Goal: Transaction & Acquisition: Purchase product/service

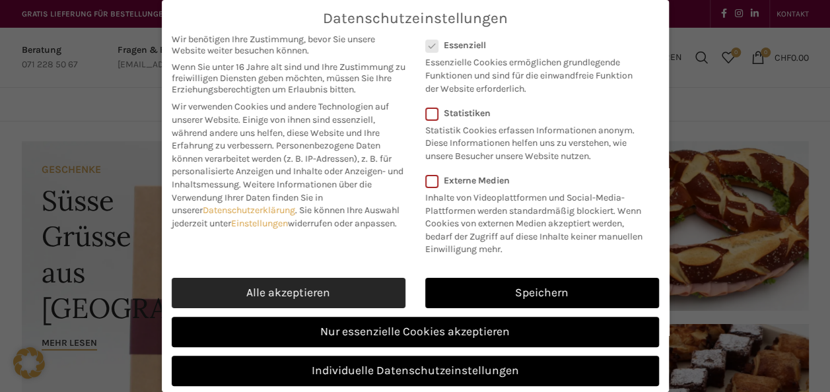
click at [300, 306] on link "Alle akzeptieren" at bounding box center [289, 293] width 234 height 30
checkbox input "true"
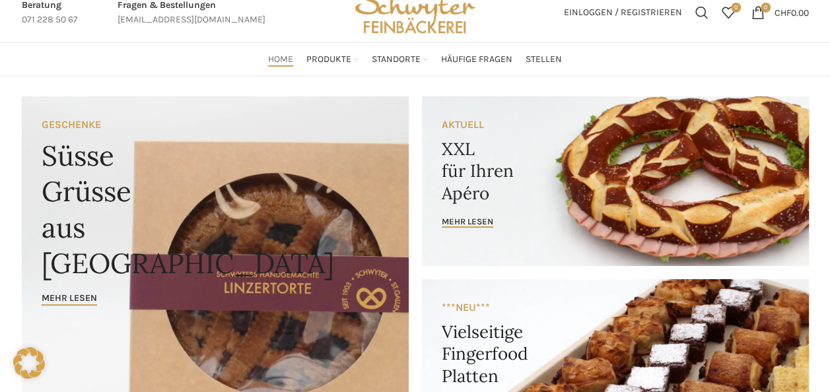
scroll to position [66, 0]
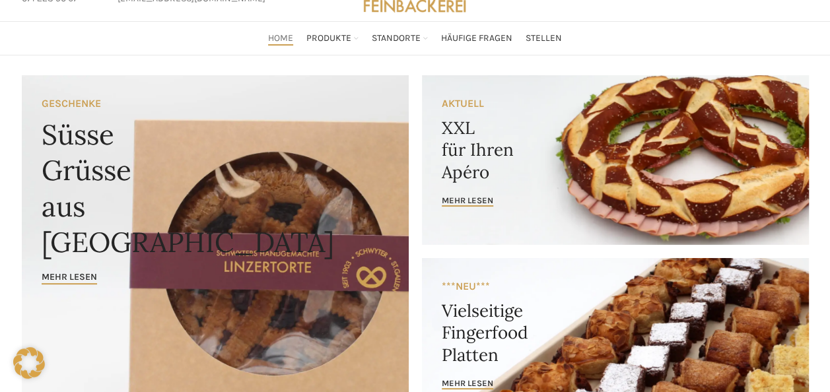
click at [469, 160] on link "Banner link" at bounding box center [615, 160] width 387 height 170
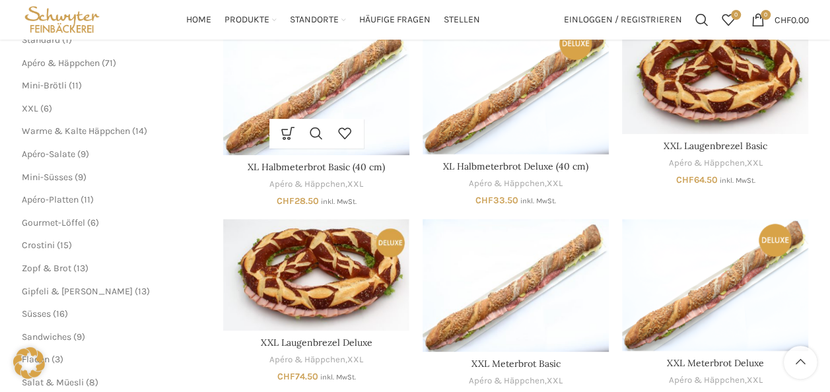
scroll to position [198, 0]
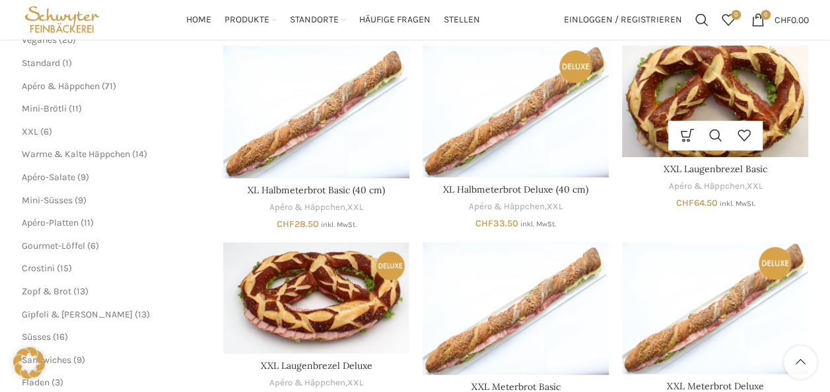
click at [698, 111] on img "XXL Laugenbrezel Basic" at bounding box center [715, 102] width 186 height 112
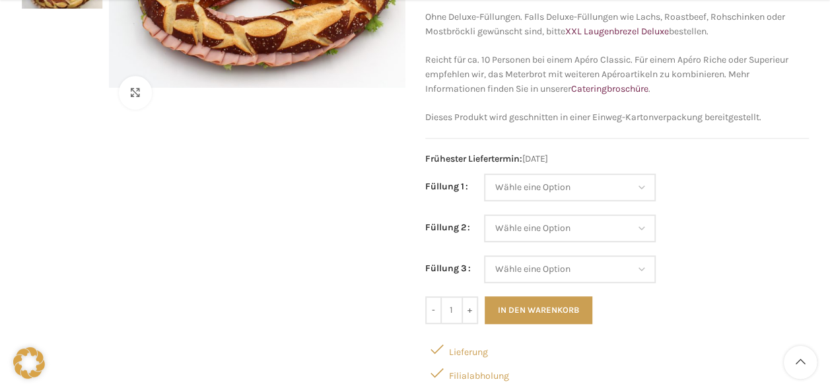
scroll to position [264, 0]
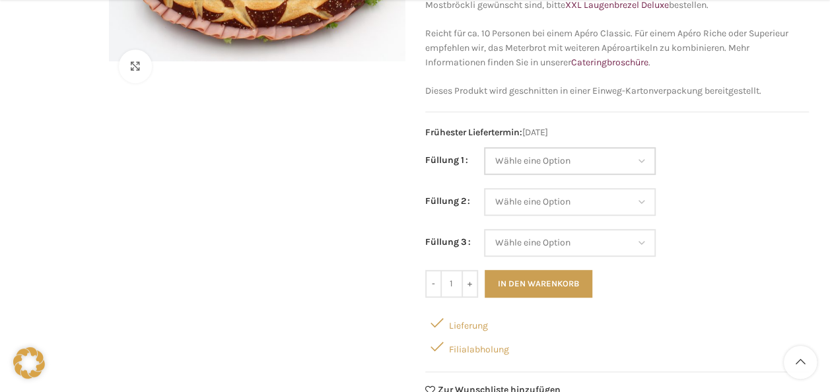
click at [631, 157] on select "Wähle eine Option Salami Schinken Fleischkäse Trutenschinken Appenzellerkäse Gr…" at bounding box center [570, 161] width 172 height 28
click at [484, 147] on select "Wähle eine Option Salami Schinken Fleischkäse Trutenschinken Appenzellerkäse Gr…" at bounding box center [570, 161] width 172 height 28
select select "Fleischkäse"
click at [638, 202] on select "Wähle eine Option Salami Schinken Fleischkäse Trutenschinken Appenzellerkäse Gr…" at bounding box center [570, 202] width 172 height 28
select select "Salami"
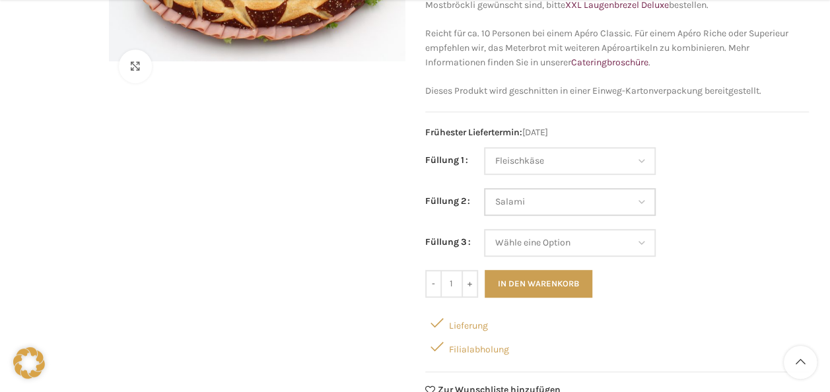
click at [484, 188] on select "Wähle eine Option Salami Schinken Fleischkäse Trutenschinken Appenzellerkäse Gr…" at bounding box center [570, 202] width 172 height 28
select select "Fleischkäse"
select select "Salami"
click at [624, 244] on select "Wähle eine Option Salami Schinken Fleischkäse Trutenschinken Appenzellerkäse Gr…" at bounding box center [570, 243] width 172 height 28
select select "Trutenschinken"
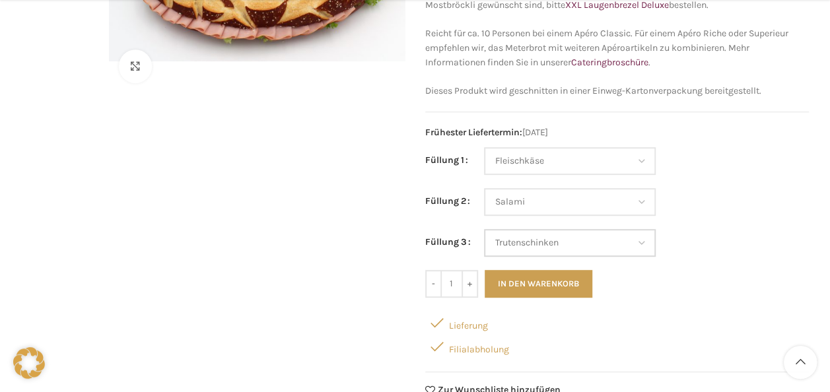
click at [484, 229] on select "Wähle eine Option Salami Schinken Fleischkäse Trutenschinken Appenzellerkäse Gr…" at bounding box center [570, 243] width 172 height 28
select select "Fleischkäse"
select select "Salami"
select select "Trutenschinken"
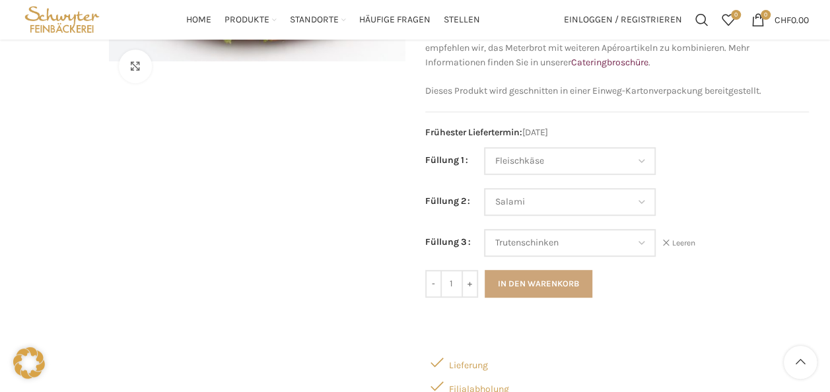
click at [553, 270] on button "In den Warenkorb" at bounding box center [539, 284] width 108 height 28
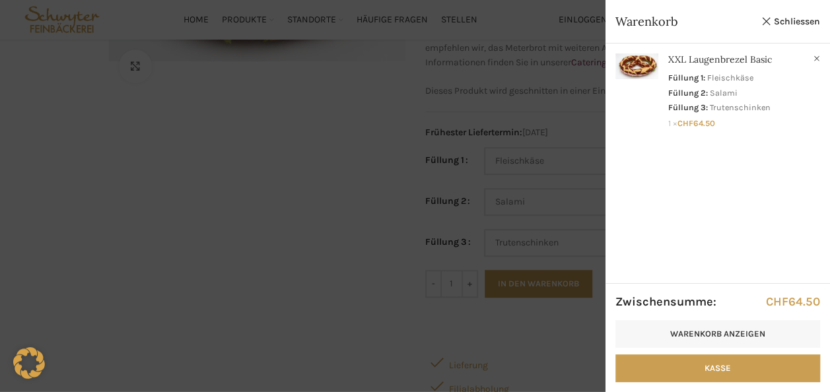
drag, startPoint x: 775, startPoint y: 16, endPoint x: 759, endPoint y: 24, distance: 17.7
click at [775, 16] on link "Schliessen" at bounding box center [789, 21] width 59 height 17
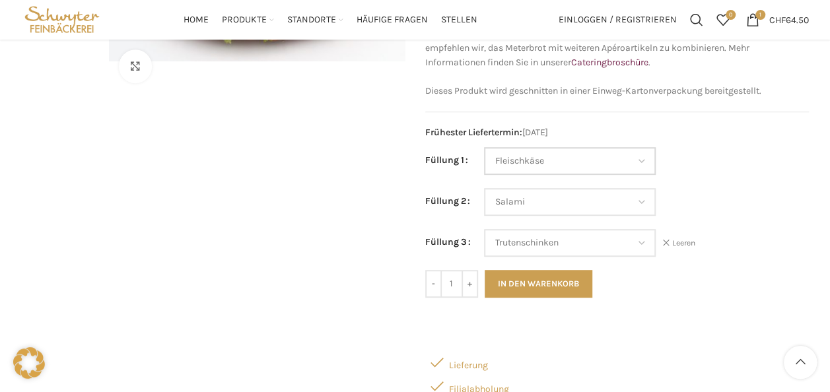
drag, startPoint x: 638, startPoint y: 158, endPoint x: 632, endPoint y: 164, distance: 8.4
click at [638, 158] on select "Wähle eine Option Salami Schinken Fleischkäse Trutenschinken Appenzellerkäse Gr…" at bounding box center [570, 161] width 172 height 28
click at [484, 147] on select "Wähle eine Option Salami Schinken Fleischkäse Trutenschinken Appenzellerkäse Gr…" at bounding box center [570, 161] width 172 height 28
select select "Thonmasse"
select select "Salami"
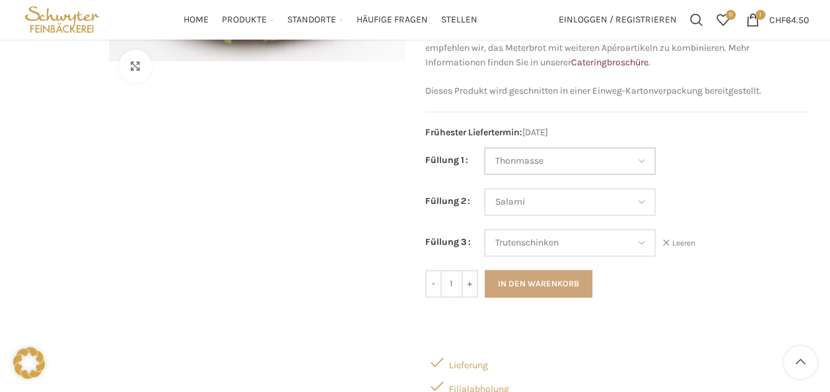
select select "Trutenschinken"
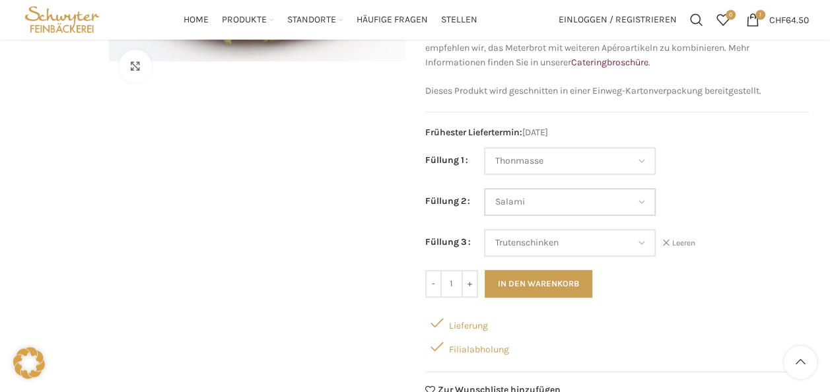
click at [593, 194] on select "Wähle eine Option Salami Schinken Fleischkäse Trutenschinken Appenzellerkäse Gr…" at bounding box center [570, 202] width 172 height 28
select select "Eimasse"
click at [484, 188] on select "Wähle eine Option Salami Schinken Fleischkäse Trutenschinken Appenzellerkäse Gr…" at bounding box center [570, 202] width 172 height 28
select select "Thonmasse"
select select "Eimasse"
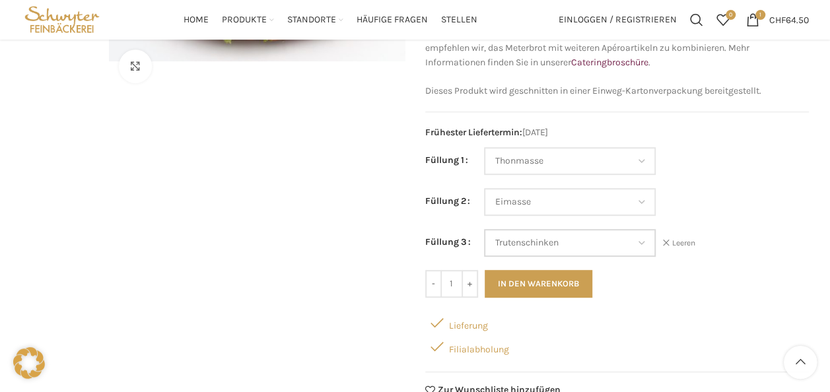
click at [617, 236] on select "Wähle eine Option Salami Schinken Fleischkäse Trutenschinken Appenzellerkäse Gr…" at bounding box center [570, 243] width 172 height 28
select select "Brie"
click at [484, 229] on select "Wähle eine Option Salami Schinken Fleischkäse Trutenschinken Appenzellerkäse Gr…" at bounding box center [570, 243] width 172 height 28
select select "Thonmasse"
select select "Eimasse"
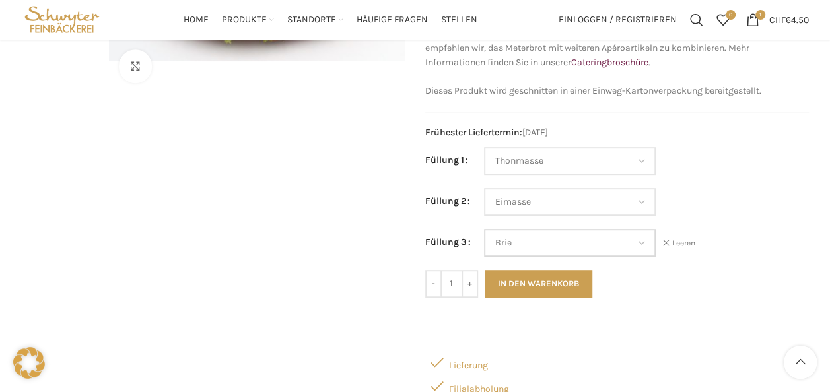
select select "Brie"
click at [545, 285] on button "In den Warenkorb" at bounding box center [539, 284] width 108 height 28
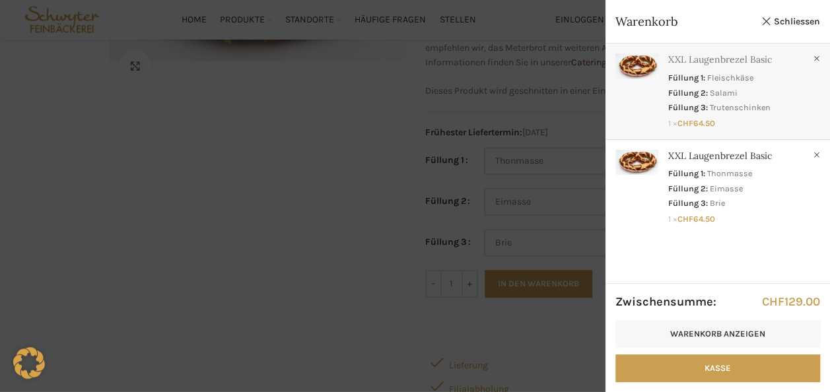
drag, startPoint x: 819, startPoint y: 57, endPoint x: 792, endPoint y: 79, distance: 34.7
click at [819, 57] on link "×" at bounding box center [816, 58] width 13 height 13
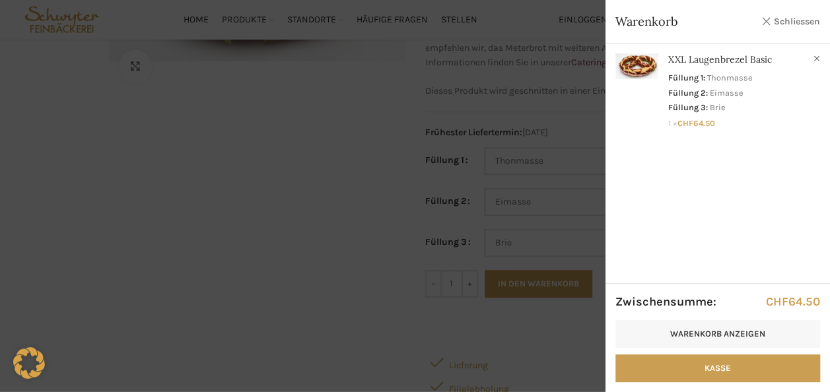
click at [768, 22] on link "Schliessen" at bounding box center [789, 21] width 59 height 17
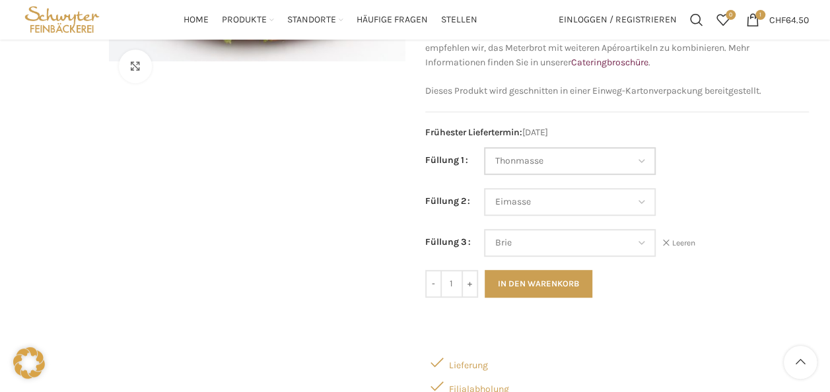
drag, startPoint x: 639, startPoint y: 152, endPoint x: 634, endPoint y: 162, distance: 11.5
click at [639, 152] on select "Wähle eine Option Salami Schinken Fleischkäse Trutenschinken Appenzellerkäse Gr…" at bounding box center [570, 161] width 172 height 28
click at [484, 147] on select "Wähle eine Option Salami Schinken Fleischkäse Trutenschinken Appenzellerkäse Gr…" at bounding box center [570, 161] width 172 height 28
select select "Salami"
select select "Eimasse"
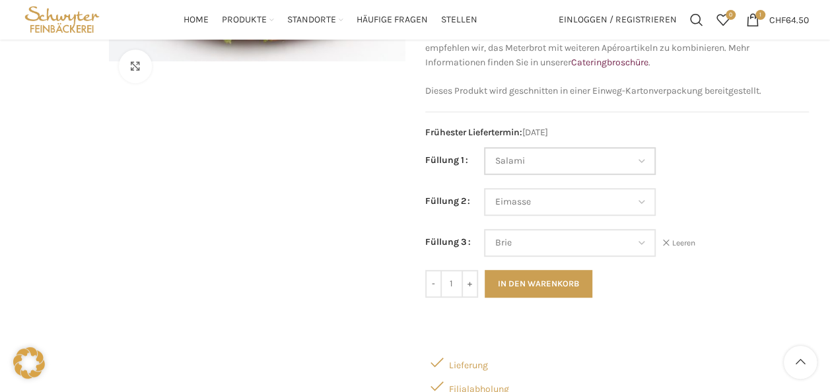
select select "Brie"
click at [601, 208] on select "Wähle eine Option Salami Schinken Fleischkäse Trutenschinken Appenzellerkäse Gr…" at bounding box center [570, 202] width 172 height 28
select select "Schinken"
click at [484, 188] on select "Wähle eine Option Salami Schinken Fleischkäse Trutenschinken Appenzellerkäse Gr…" at bounding box center [570, 202] width 172 height 28
select select "Salami"
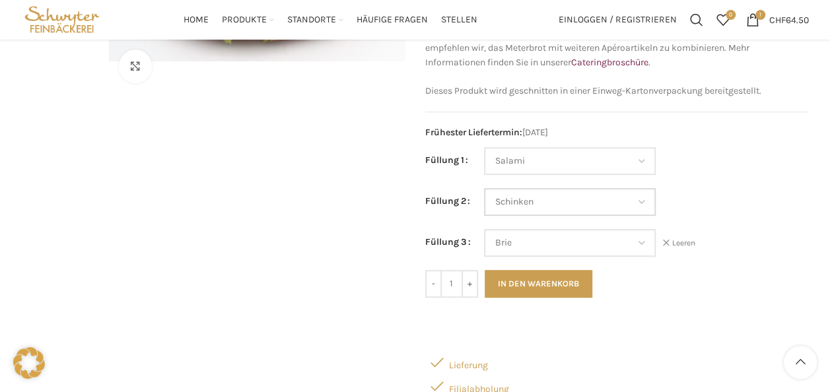
select select "Schinken"
drag, startPoint x: 560, startPoint y: 243, endPoint x: 560, endPoint y: 227, distance: 15.8
click at [560, 243] on select "Wähle eine Option Salami Schinken Fleischkäse Trutenschinken Appenzellerkäse Gr…" at bounding box center [570, 243] width 172 height 28
select select "Fleischkäse"
click at [484, 229] on select "Wähle eine Option Salami Schinken Fleischkäse Trutenschinken Appenzellerkäse Gr…" at bounding box center [570, 243] width 172 height 28
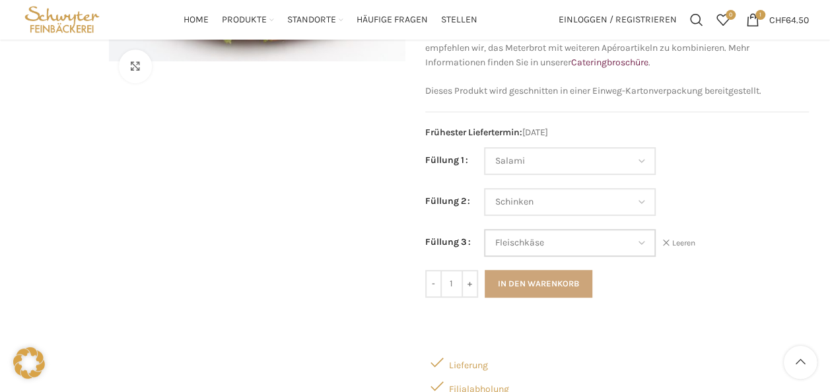
select select "Salami"
select select "Schinken"
select select "Fleischkäse"
click at [532, 277] on button "In den Warenkorb" at bounding box center [539, 284] width 108 height 28
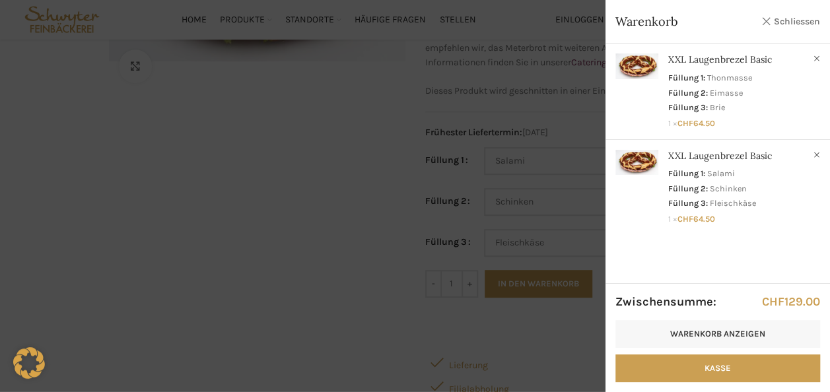
click at [769, 17] on link "Schliessen" at bounding box center [789, 21] width 59 height 17
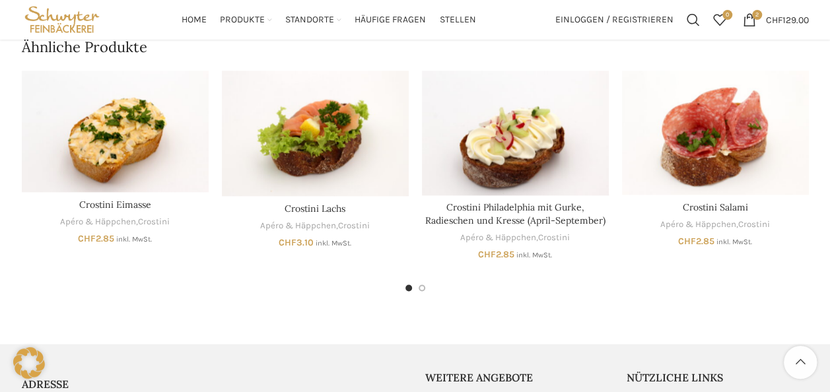
scroll to position [792, 0]
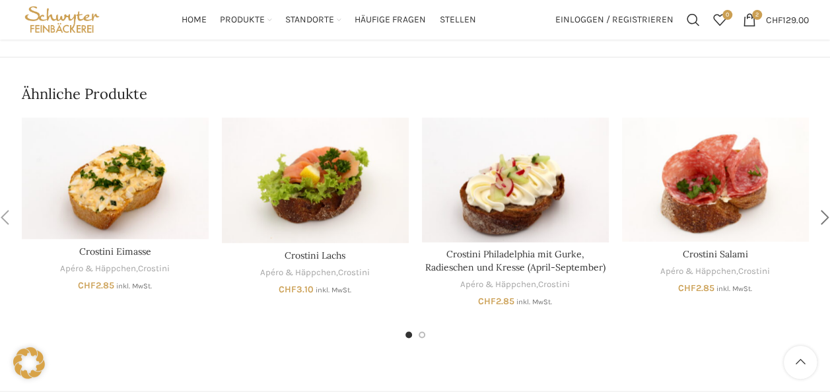
click at [820, 219] on div "Next slide" at bounding box center [825, 217] width 33 height 33
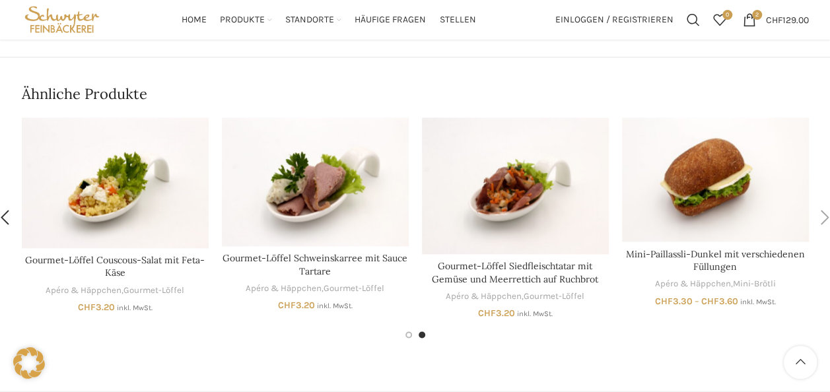
click at [823, 213] on div "Next slide" at bounding box center [825, 217] width 33 height 33
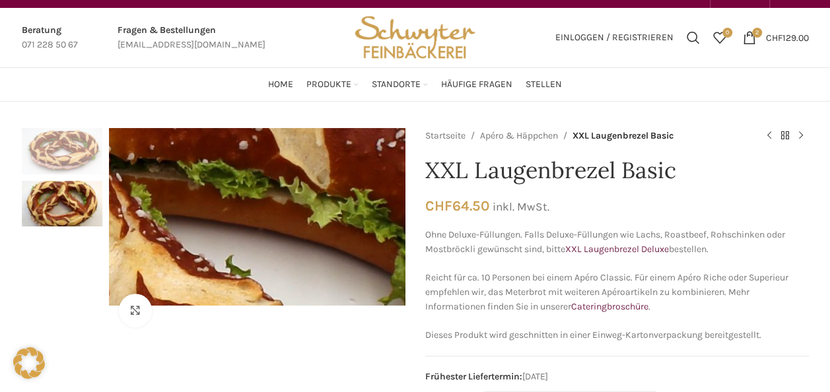
scroll to position [0, 0]
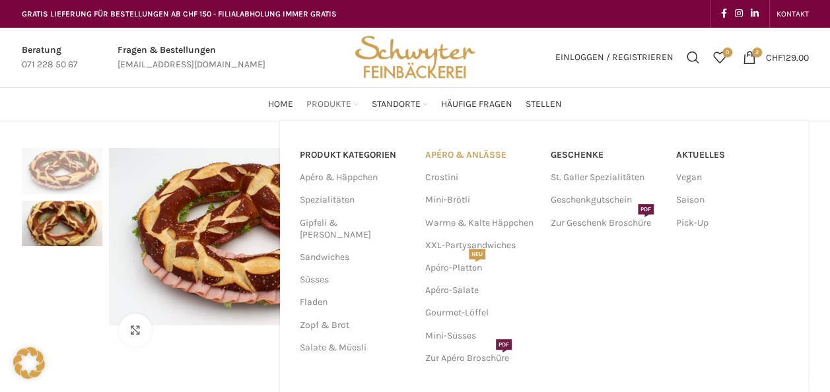
click at [463, 154] on link "APÉRO & ANLÄSSE" at bounding box center [481, 155] width 112 height 22
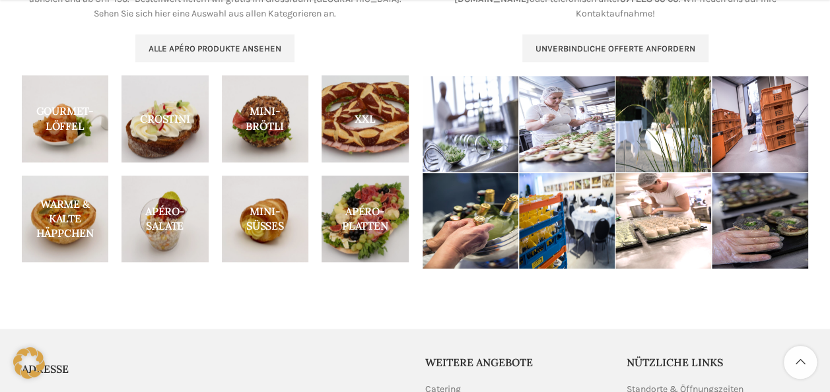
scroll to position [660, 0]
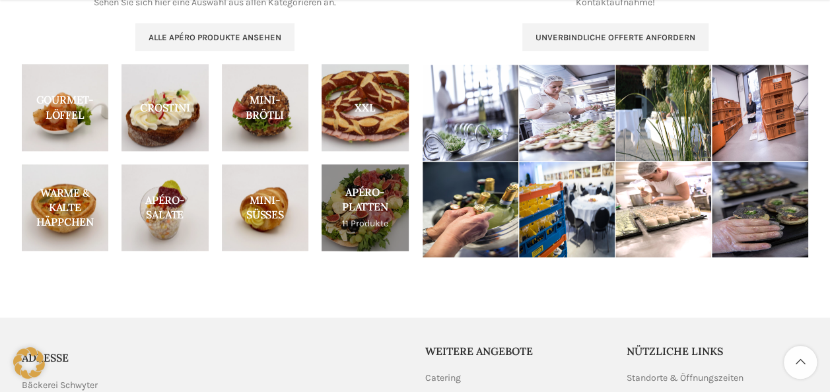
click at [384, 214] on link "Product category apero-platten" at bounding box center [364, 207] width 87 height 87
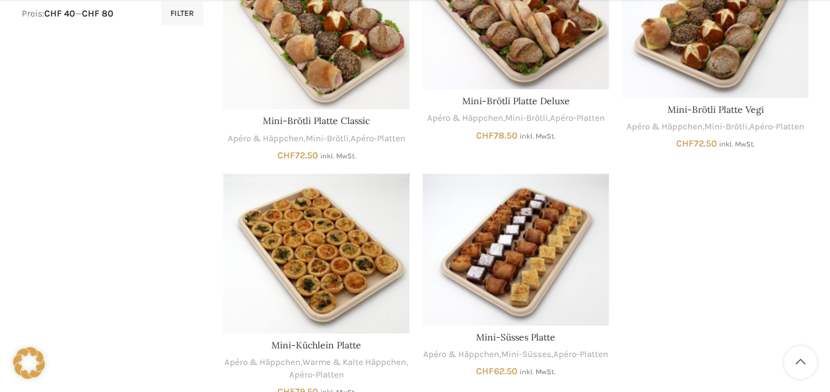
scroll to position [660, 0]
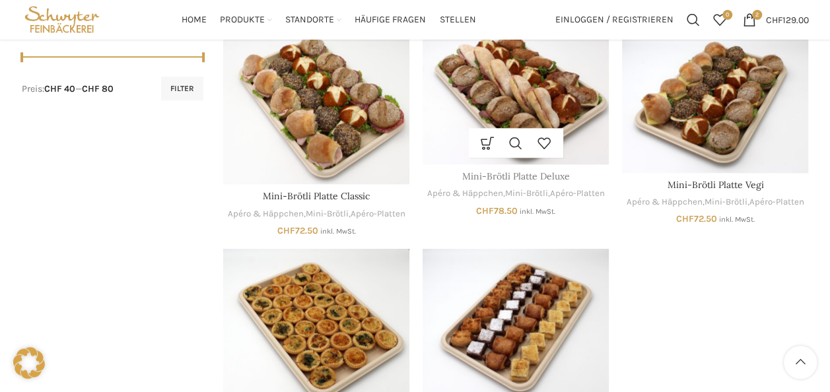
click at [516, 182] on link "Mini-Brötli Platte Deluxe" at bounding box center [516, 176] width 108 height 12
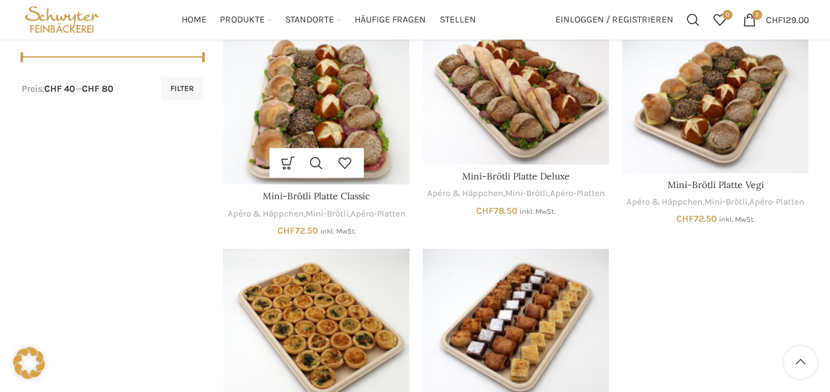
click at [309, 95] on img "Mini-Brötli Platte Classic" at bounding box center [316, 107] width 186 height 154
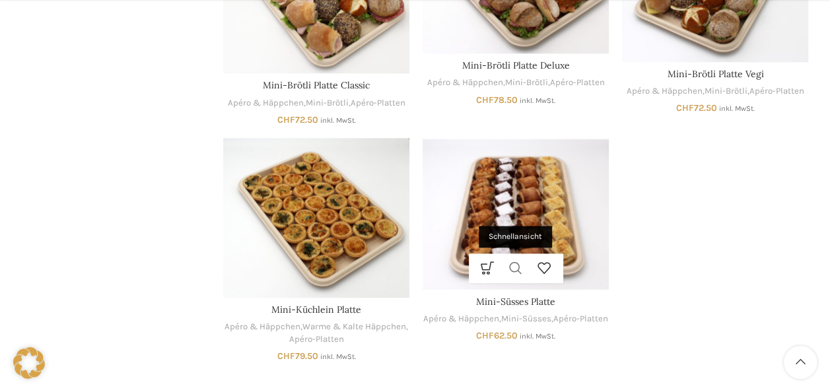
scroll to position [792, 0]
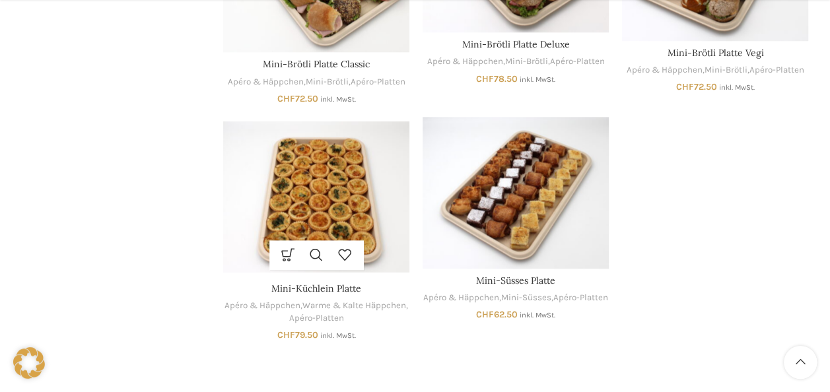
click at [333, 194] on img "Mini-Küchlein Platte" at bounding box center [316, 197] width 186 height 160
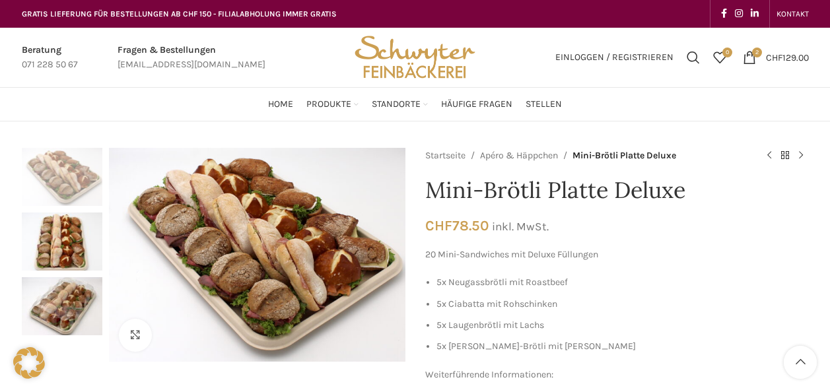
scroll to position [132, 0]
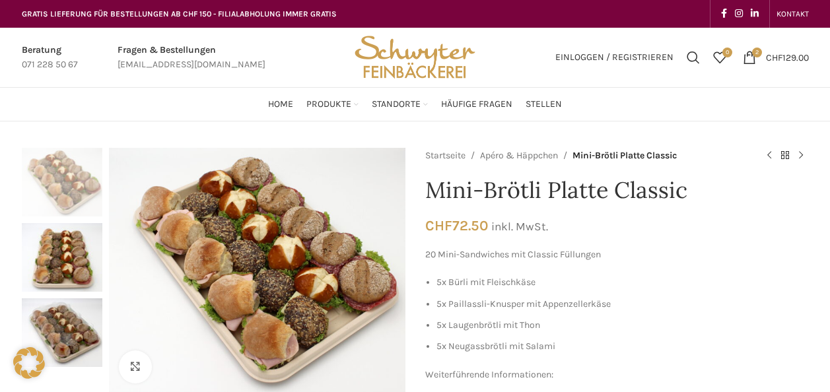
scroll to position [132, 0]
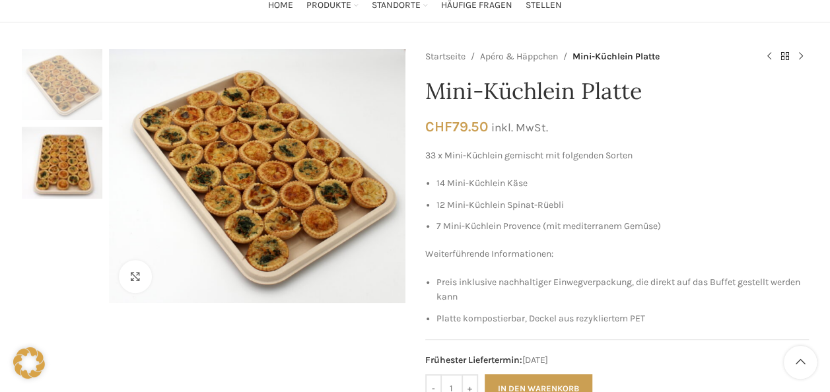
scroll to position [198, 0]
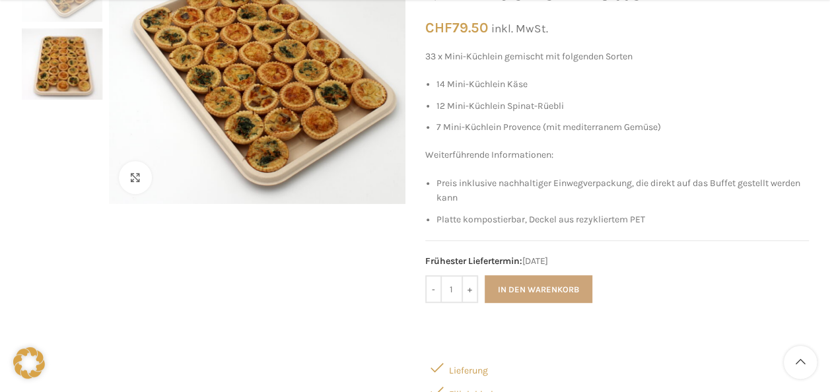
click at [529, 286] on button "In den Warenkorb" at bounding box center [539, 289] width 108 height 28
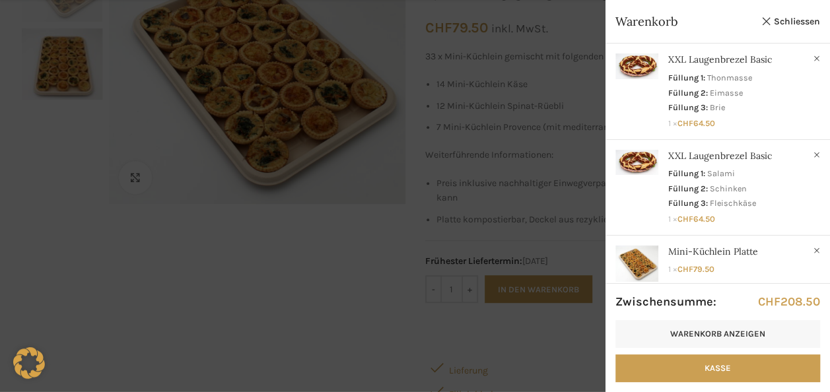
click at [191, 247] on div at bounding box center [415, 196] width 830 height 392
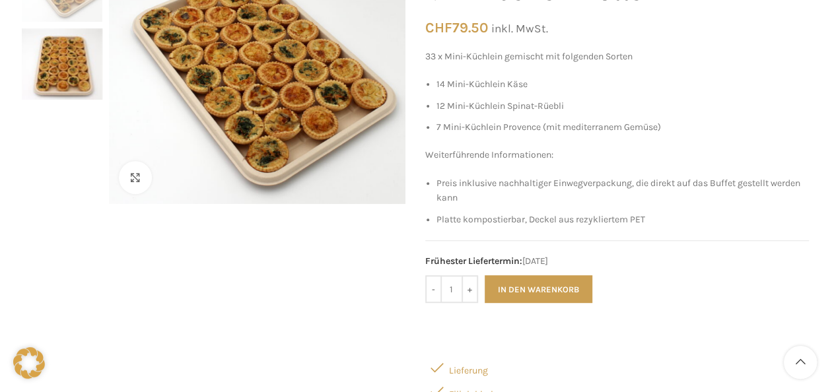
scroll to position [0, 0]
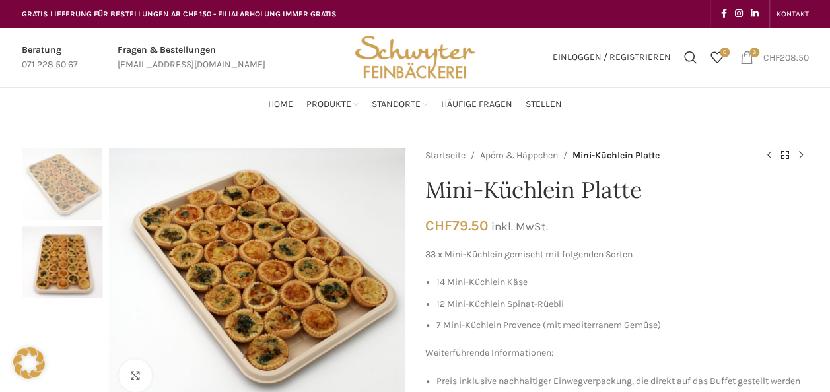
click at [763, 53] on span "CHF" at bounding box center [771, 56] width 17 height 11
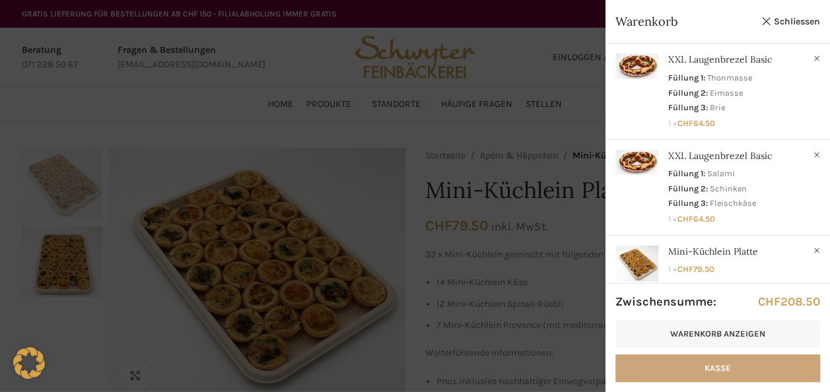
click at [727, 360] on link "Kasse" at bounding box center [717, 368] width 205 height 28
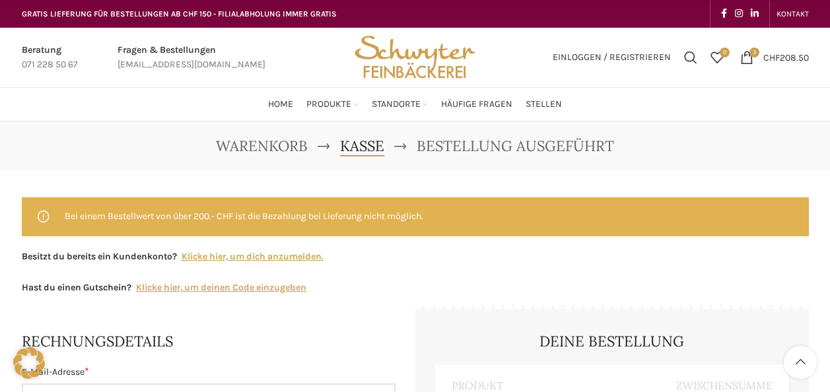
select select "SG"
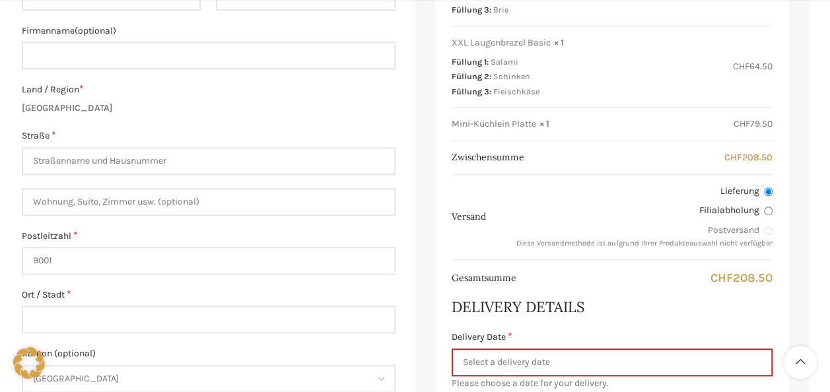
scroll to position [462, 0]
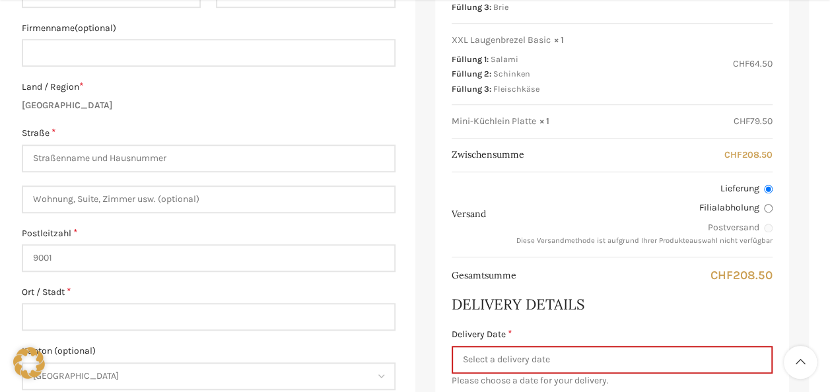
click at [766, 208] on input "Filialabholung" at bounding box center [768, 208] width 9 height 9
radio input "true"
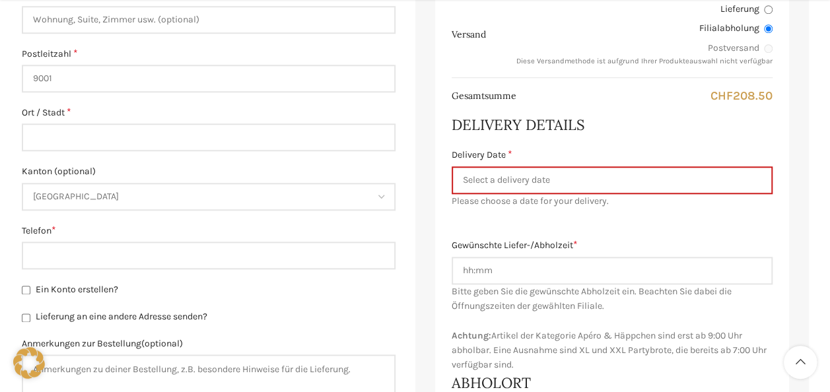
scroll to position [660, 0]
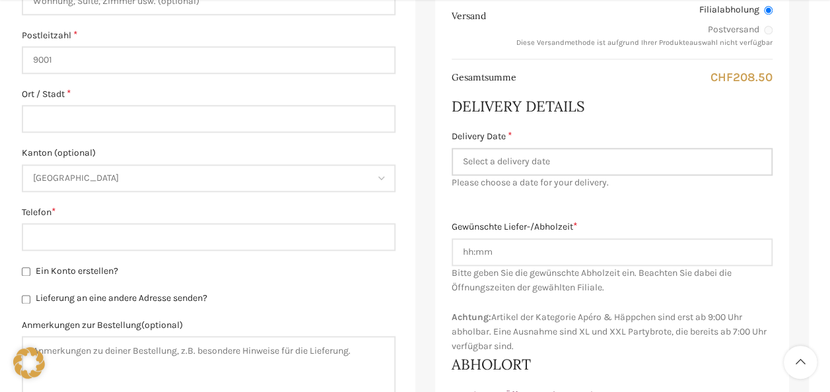
click at [551, 158] on input "Delivery Date *" at bounding box center [612, 162] width 321 height 28
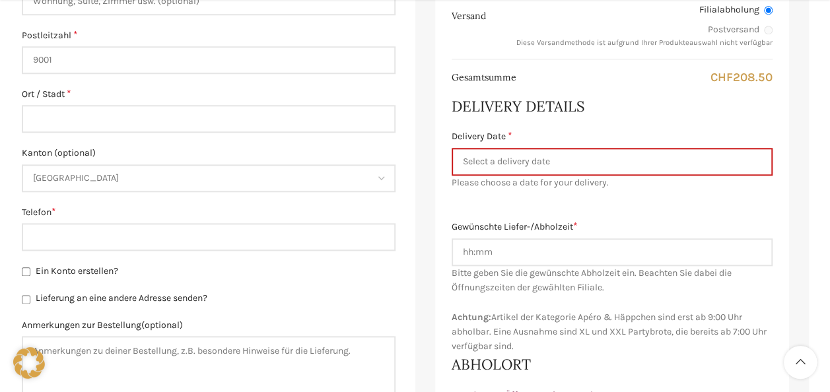
click at [738, 215] on div "Produkt Zwischensumme XXL Laugenbrezel Basic × 1 Füllung 1: [GEOGRAPHIC_DATA] F…" at bounding box center [612, 85] width 354 height 760
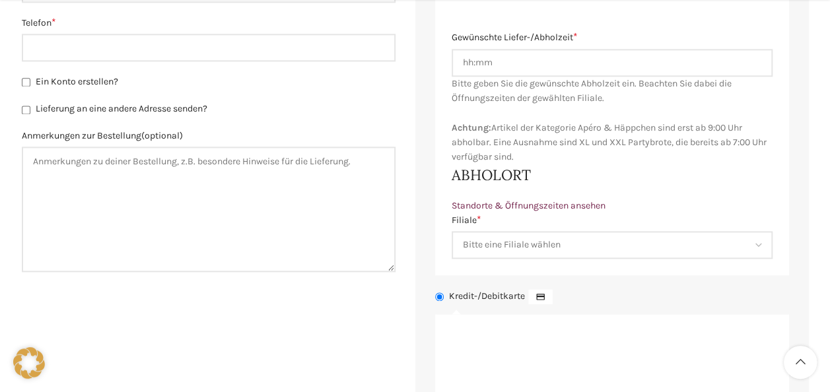
scroll to position [924, 0]
